Goal: Transaction & Acquisition: Purchase product/service

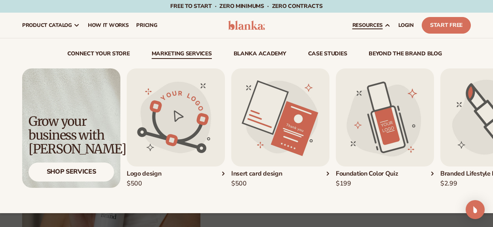
click at [174, 53] on link "Marketing services" at bounding box center [182, 55] width 60 height 8
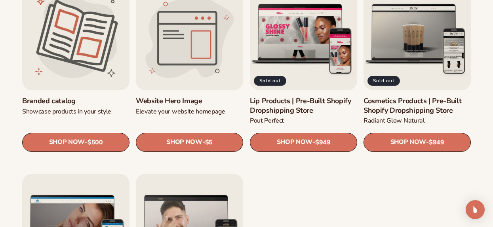
scroll to position [857, 0]
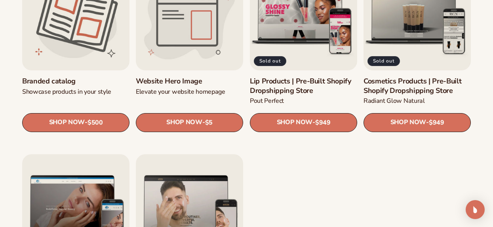
click at [162, 78] on link "Website Hero Image" at bounding box center [189, 81] width 107 height 9
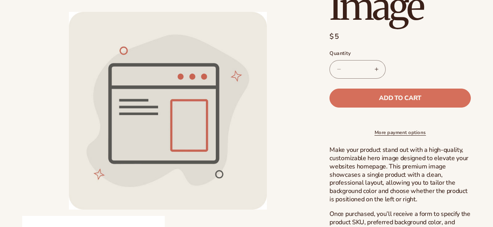
scroll to position [396, 0]
